Goal: Transaction & Acquisition: Purchase product/service

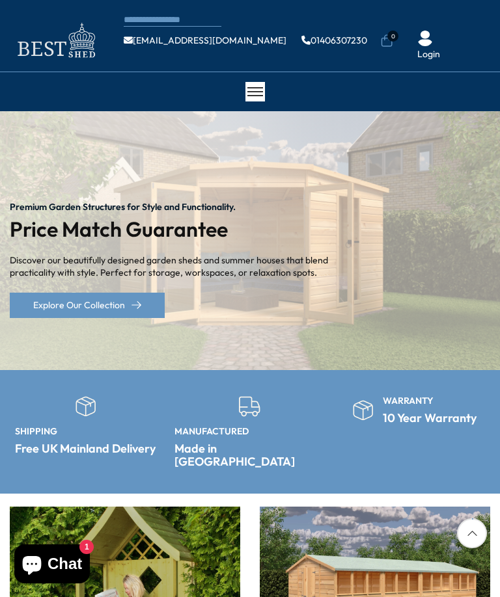
scroll to position [103, 0]
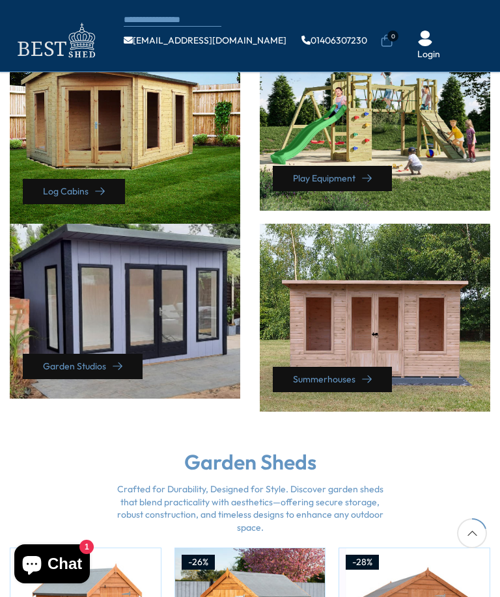
click at [434, 339] on div "Summerhouses" at bounding box center [375, 318] width 230 height 188
click at [381, 371] on link "Summerhouses" at bounding box center [332, 379] width 119 height 25
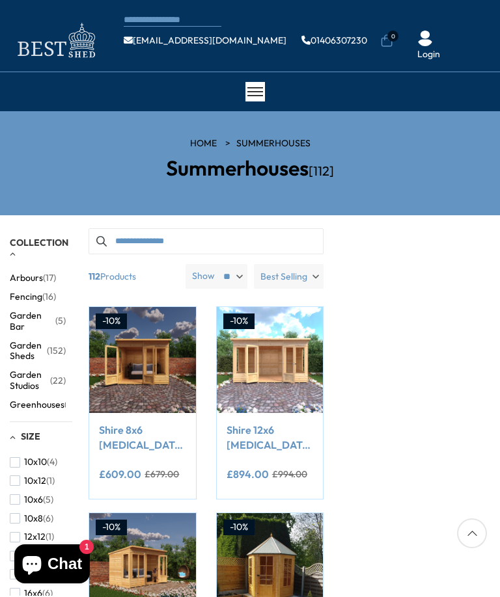
click at [277, 360] on img at bounding box center [270, 360] width 106 height 106
click at [284, 360] on img at bounding box center [270, 360] width 106 height 106
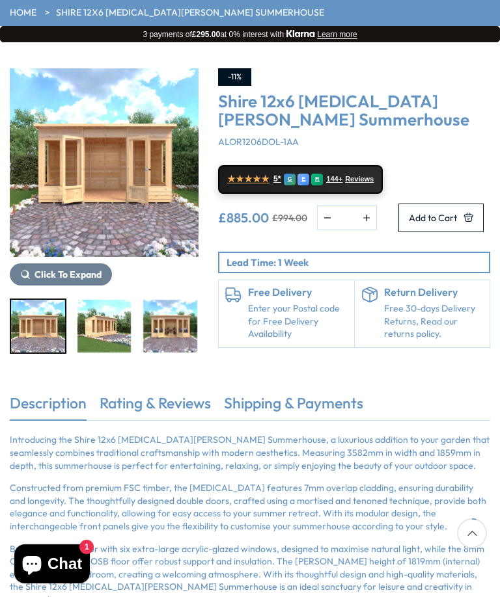
scroll to position [107, 0]
